Goal: Navigation & Orientation: Find specific page/section

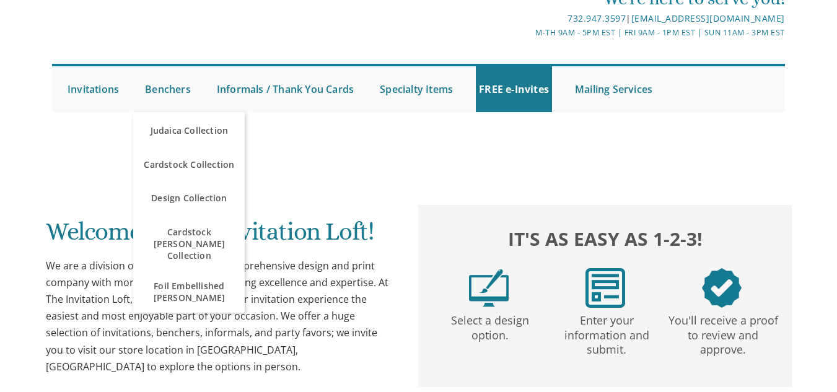
scroll to position [124, 0]
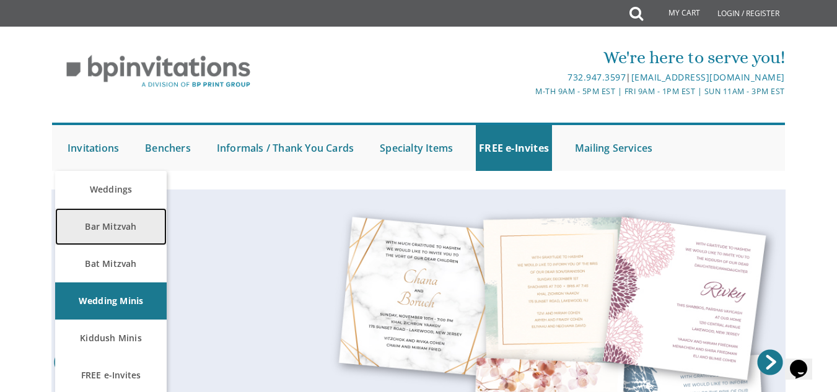
click at [100, 226] on link "Bar Mitzvah" at bounding box center [111, 226] width 112 height 37
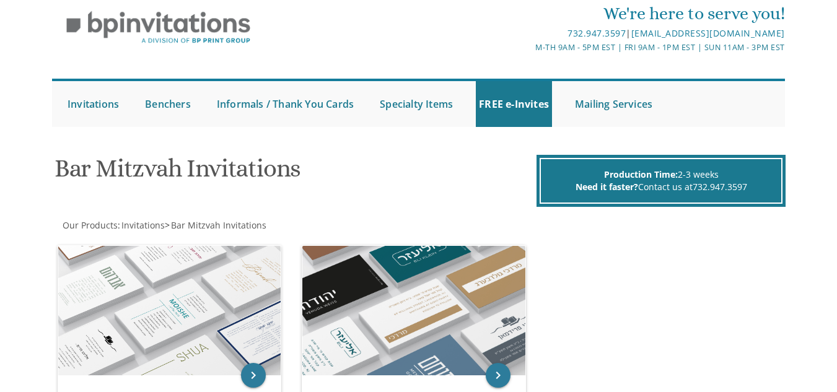
scroll to position [335, 0]
